Goal: Task Accomplishment & Management: Use online tool/utility

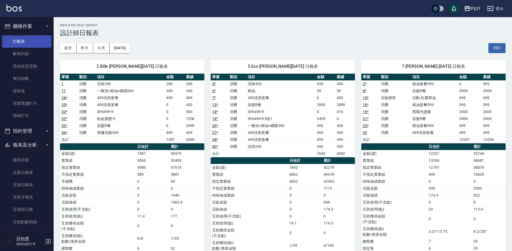
click at [20, 43] on link "打帳單" at bounding box center [26, 41] width 49 height 12
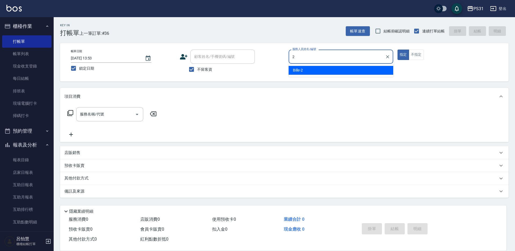
type input "Bille-2"
type button "true"
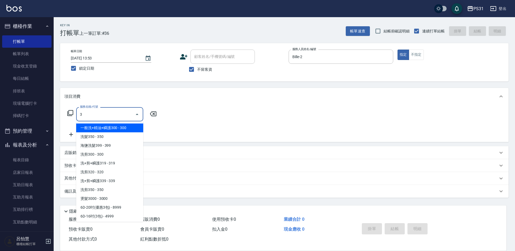
type input "32"
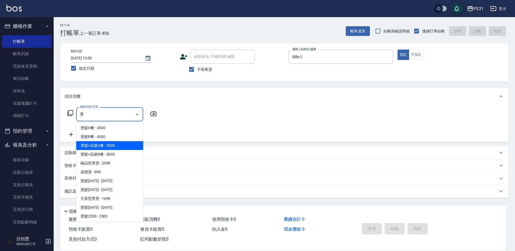
type input "燙髮+染髮A餐(311)"
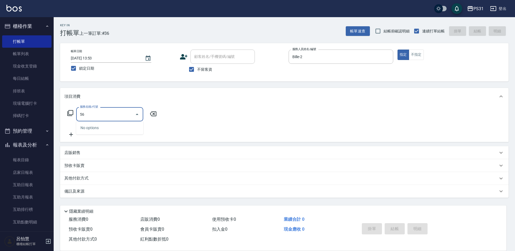
type input "5"
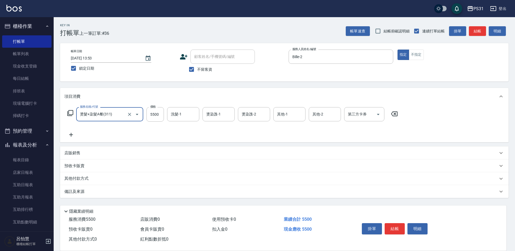
type input "燙髮+染髮A餐(311)"
type input "5693"
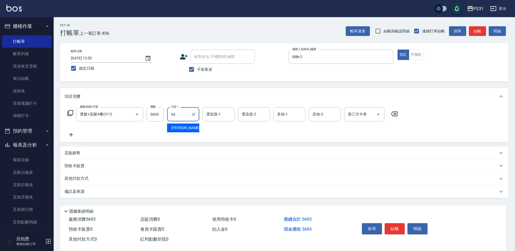
type input "[PERSON_NAME]-34"
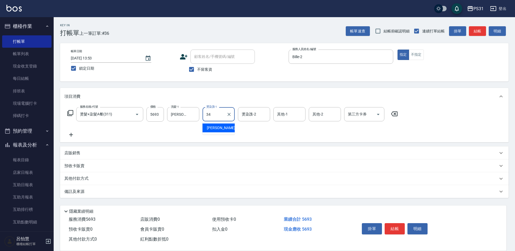
type input "[PERSON_NAME]-34"
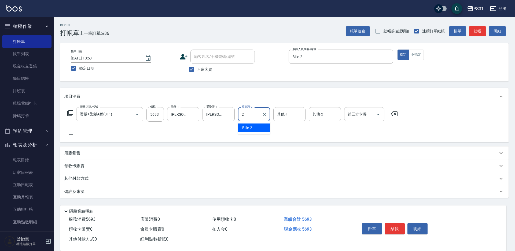
type input "Bille-2"
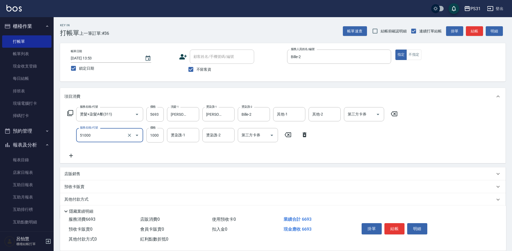
type input "酵素/紅鑽/焦糖/單噴精華液(51000)"
click at [264, 115] on icon "Clear" at bounding box center [264, 114] width 3 height 3
click at [285, 114] on div "其他-1 其他-1" at bounding box center [289, 114] width 32 height 14
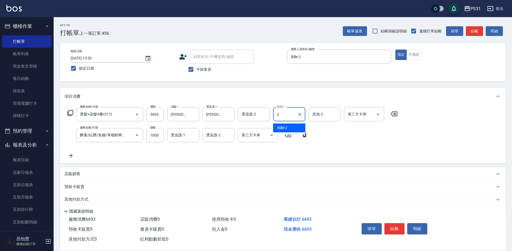
type input "Bille-2"
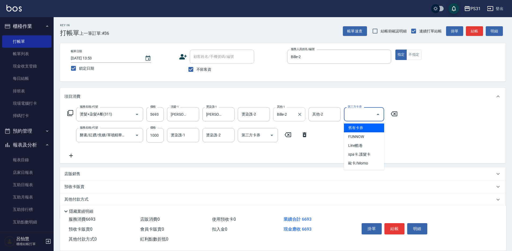
type input "舊有卡券"
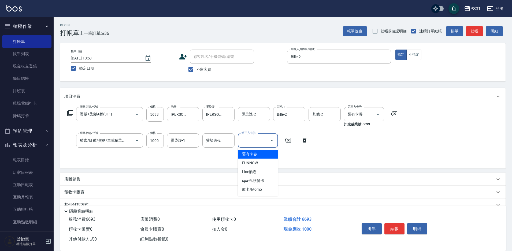
click at [254, 144] on input "第三方卡券" at bounding box center [253, 140] width 27 height 9
click at [251, 158] on span "舊有卡券" at bounding box center [258, 154] width 40 height 9
type input "舊有卡券"
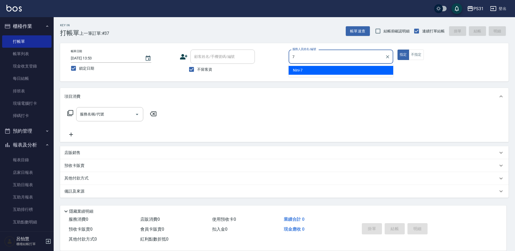
type input "Nini-7"
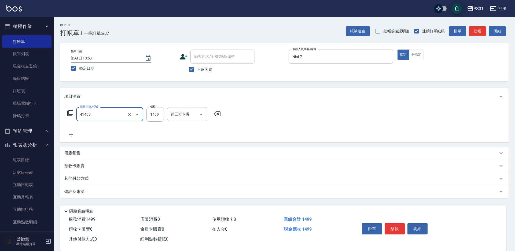
type input "染髮(41499)"
type input "1399"
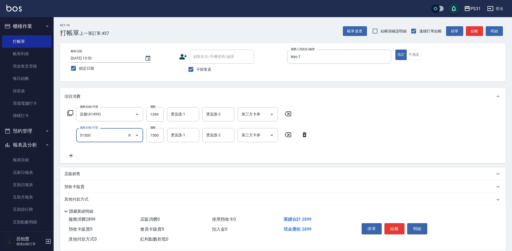
type input "鉑金護髮(51500)"
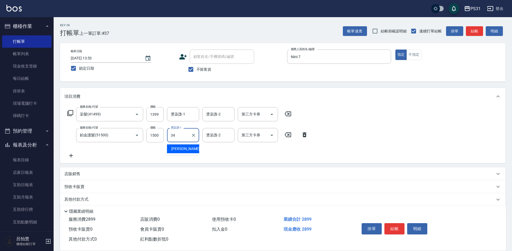
type input "[PERSON_NAME]-34"
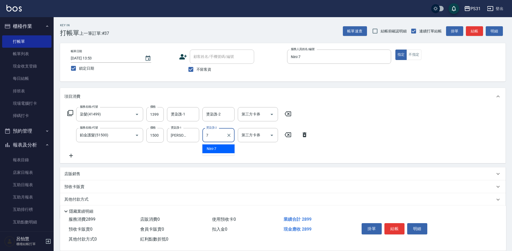
type input "Nini-7"
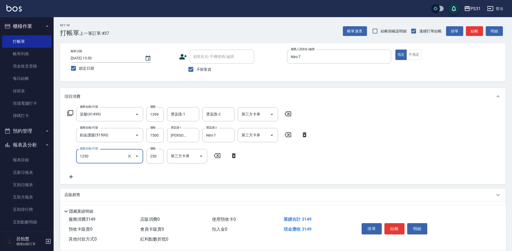
type input "一般洗+精油250(1250)"
type input "0"
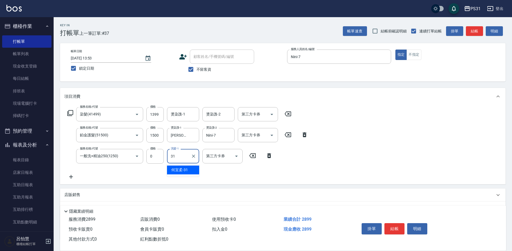
type input "[PERSON_NAME]-31"
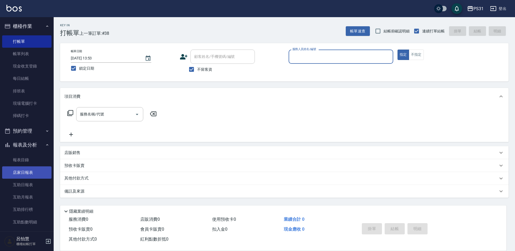
click at [27, 170] on link "店家日報表" at bounding box center [26, 173] width 49 height 12
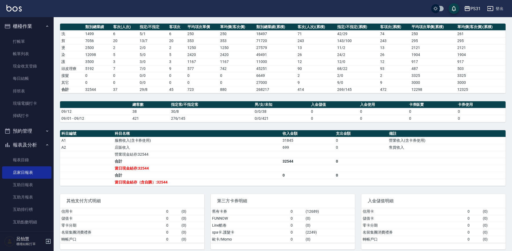
scroll to position [75, 0]
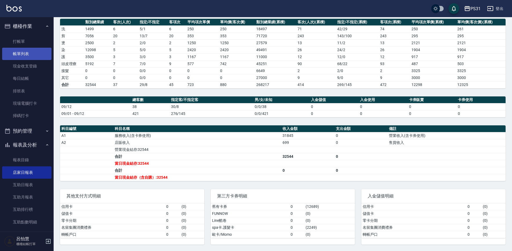
click at [18, 53] on link "帳單列表" at bounding box center [26, 54] width 49 height 12
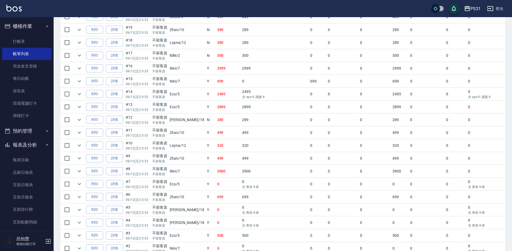
scroll to position [425, 0]
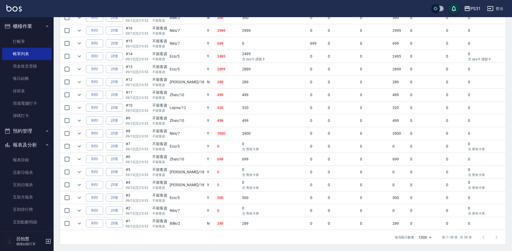
click at [116, 195] on link "詳情" at bounding box center [114, 198] width 17 height 8
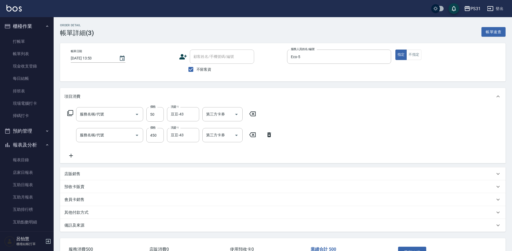
type input "[DATE] 13:53"
checkbox input "true"
type input "Eco-5"
type input "精油(150)"
type input "洗剪450(2450)"
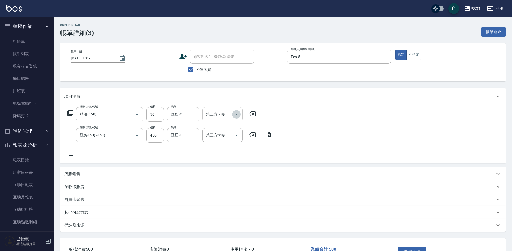
click at [236, 117] on icon "Open" at bounding box center [236, 114] width 6 height 6
click at [226, 130] on span "舊有卡券" at bounding box center [223, 128] width 40 height 9
type input "舊有卡券"
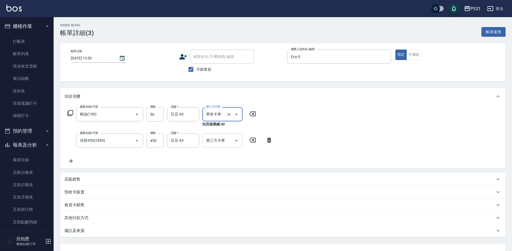
click at [222, 135] on div "第三方卡券" at bounding box center [223, 141] width 40 height 14
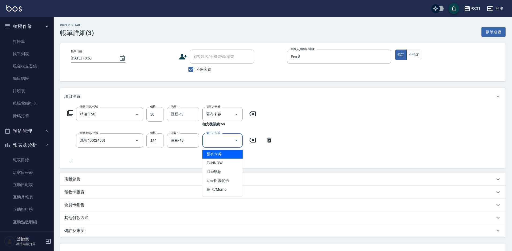
click at [222, 153] on span "舊有卡券" at bounding box center [223, 154] width 40 height 9
type input "舊有卡券"
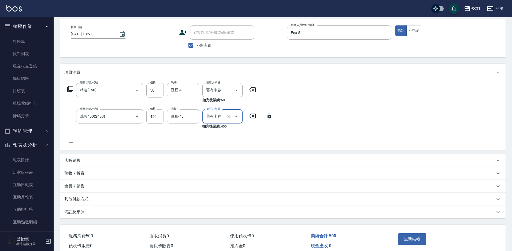
scroll to position [49, 0]
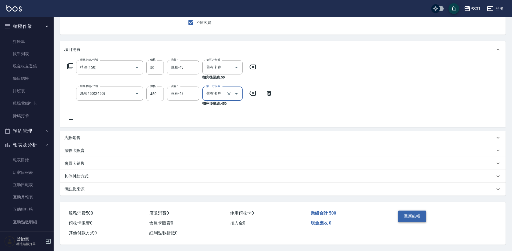
click at [411, 211] on button "重新結帳" at bounding box center [412, 216] width 28 height 11
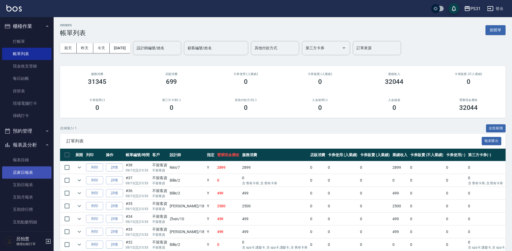
click at [24, 174] on link "店家日報表" at bounding box center [26, 173] width 49 height 12
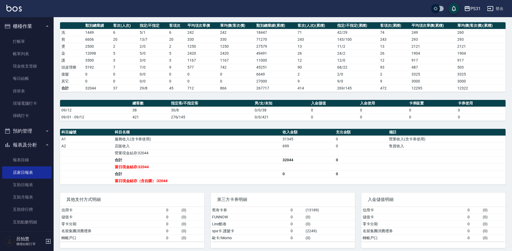
scroll to position [75, 0]
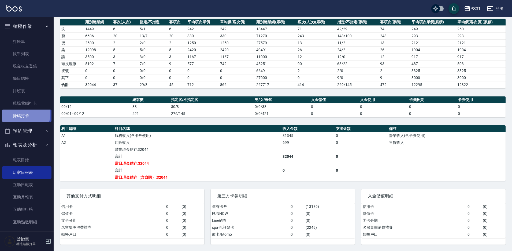
click at [22, 114] on link "掃碼打卡" at bounding box center [26, 116] width 49 height 12
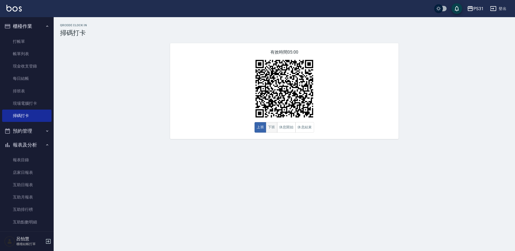
click at [271, 128] on button "下班" at bounding box center [272, 127] width 12 height 10
